Goal: Information Seeking & Learning: Learn about a topic

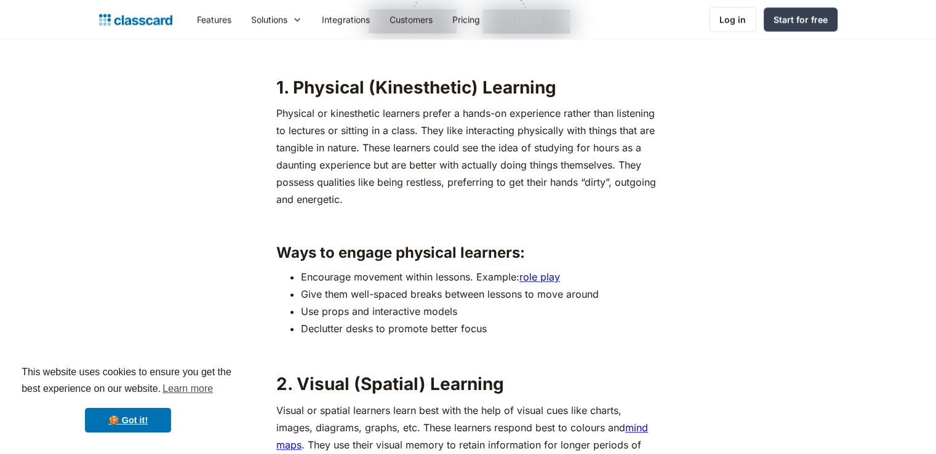
scroll to position [1354, 0]
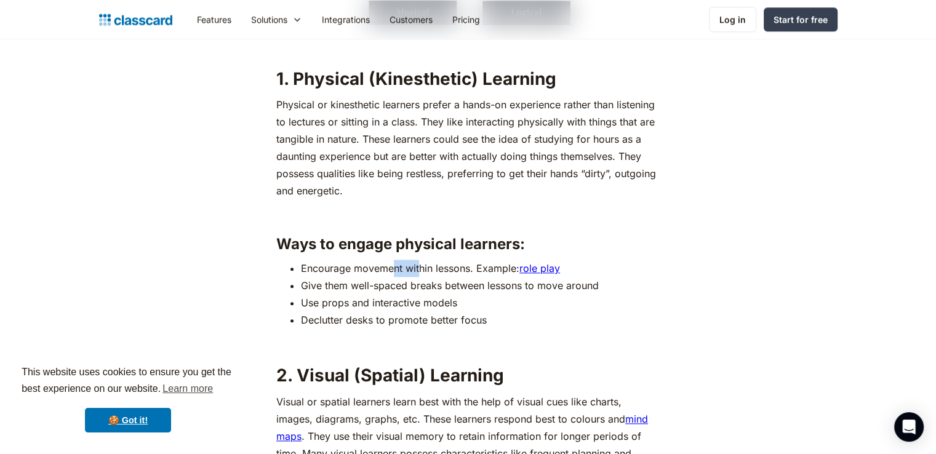
drag, startPoint x: 395, startPoint y: 269, endPoint x: 426, endPoint y: 271, distance: 30.9
click at [420, 269] on li "Encourage movement within lessons. Example: role play" at bounding box center [480, 268] width 359 height 17
click at [430, 271] on li "Encourage movement within lessons. Example: role play" at bounding box center [480, 268] width 359 height 17
drag, startPoint x: 383, startPoint y: 285, endPoint x: 497, endPoint y: 286, distance: 113.8
click at [495, 286] on li "Give them well-spaced breaks between lessons to move around" at bounding box center [480, 285] width 359 height 17
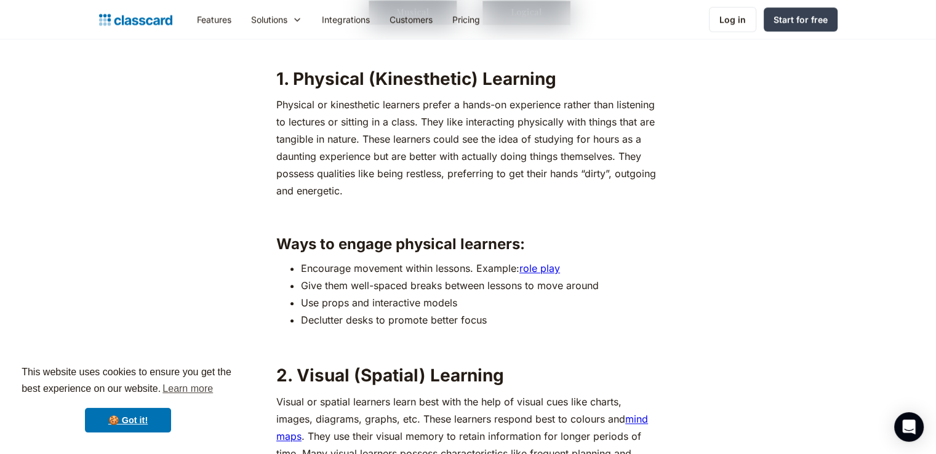
click at [508, 289] on li "Give them well-spaced breaks between lessons to move around" at bounding box center [480, 285] width 359 height 17
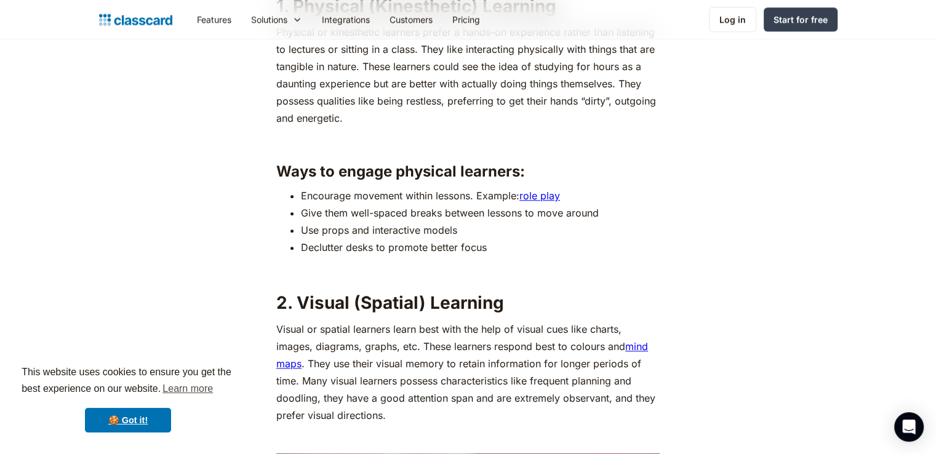
scroll to position [1600, 0]
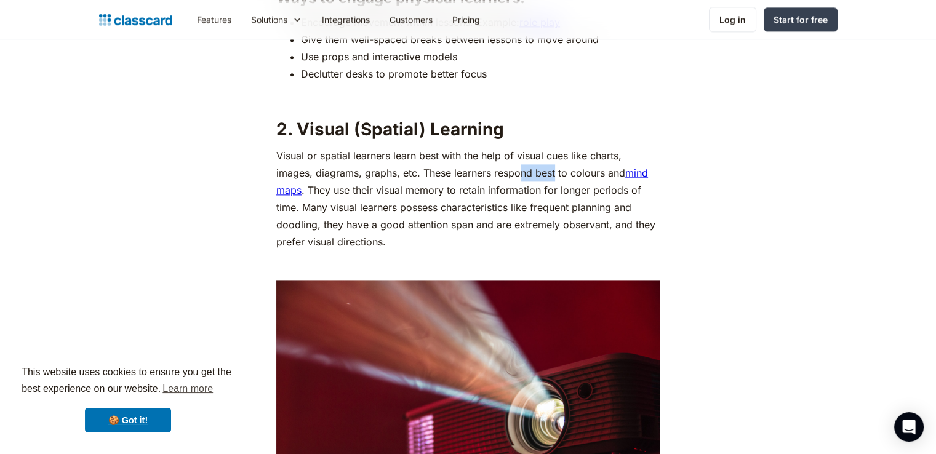
drag, startPoint x: 525, startPoint y: 173, endPoint x: 579, endPoint y: 175, distance: 53.6
click at [578, 175] on p "Visual or spatial learners learn best with the help of visual cues like charts,…" at bounding box center [467, 198] width 383 height 103
drag, startPoint x: 559, startPoint y: 197, endPoint x: 505, endPoint y: 202, distance: 54.3
click at [558, 197] on p "Visual or spatial learners learn best with the help of visual cues like charts,…" at bounding box center [467, 198] width 383 height 103
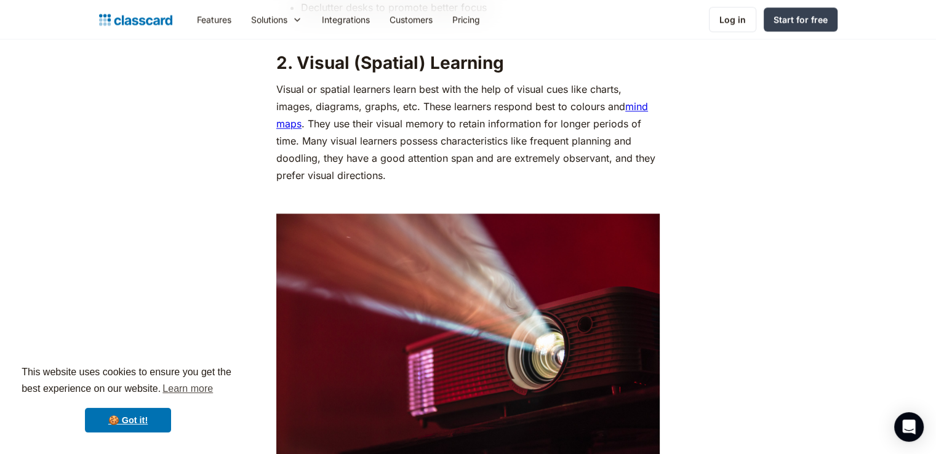
scroll to position [1907, 0]
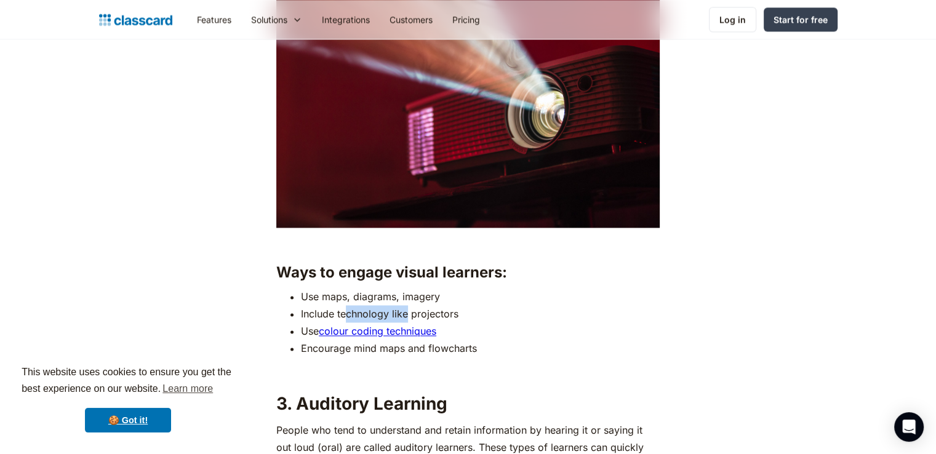
drag, startPoint x: 345, startPoint y: 318, endPoint x: 408, endPoint y: 315, distance: 62.8
click at [408, 315] on li "Include technology like projectors" at bounding box center [480, 313] width 359 height 17
click at [418, 313] on li "Include technology like projectors" at bounding box center [480, 313] width 359 height 17
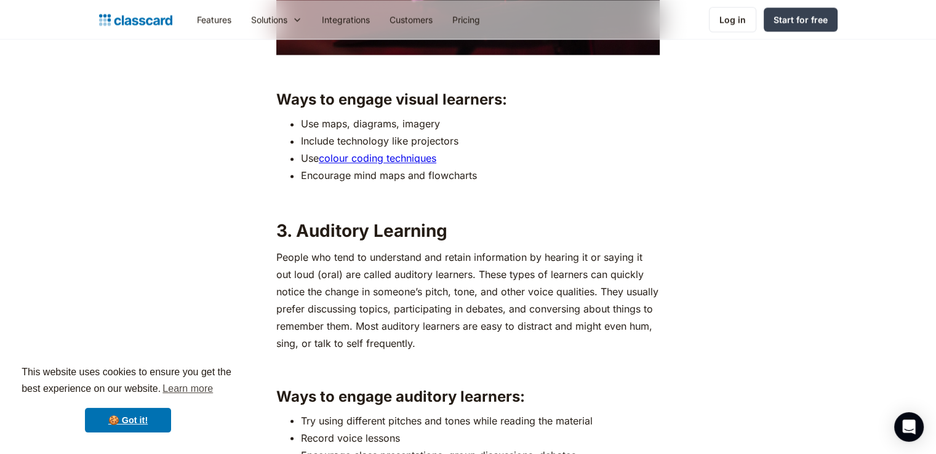
scroll to position [2215, 0]
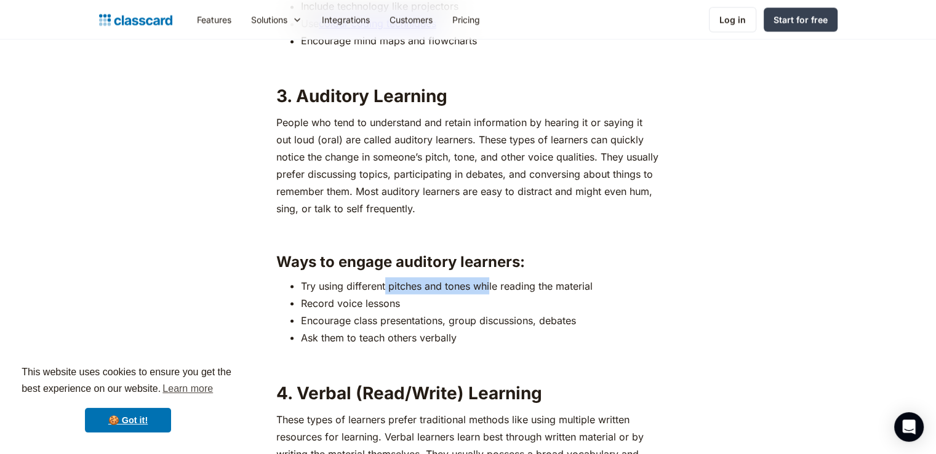
drag, startPoint x: 386, startPoint y: 286, endPoint x: 490, endPoint y: 286, distance: 104.0
click at [490, 286] on li "Try using different pitches and tones while reading the material" at bounding box center [480, 285] width 359 height 17
click at [389, 305] on li "Record voice lessons" at bounding box center [480, 302] width 359 height 17
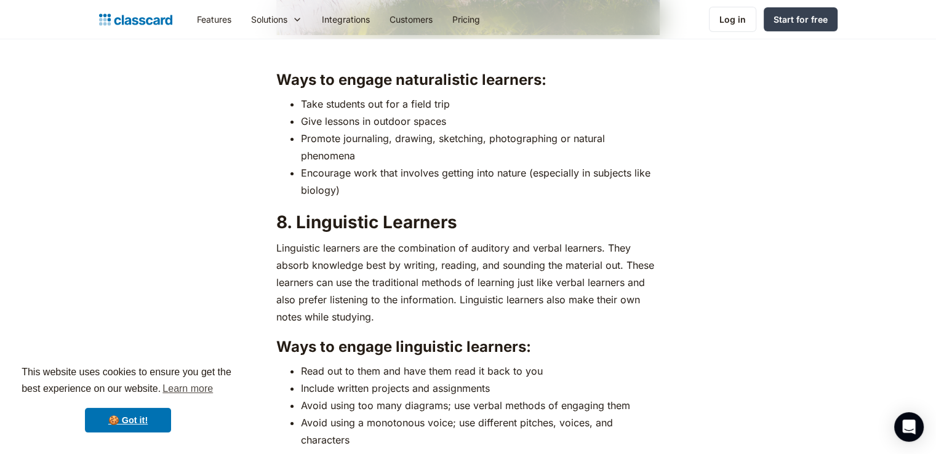
scroll to position [4491, 0]
